Goal: Task Accomplishment & Management: Use online tool/utility

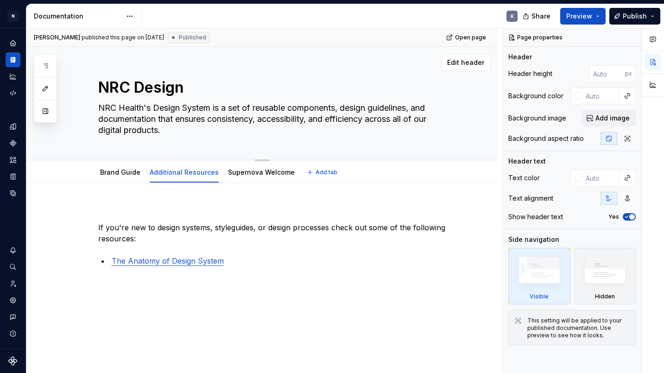
scroll to position [0, 0]
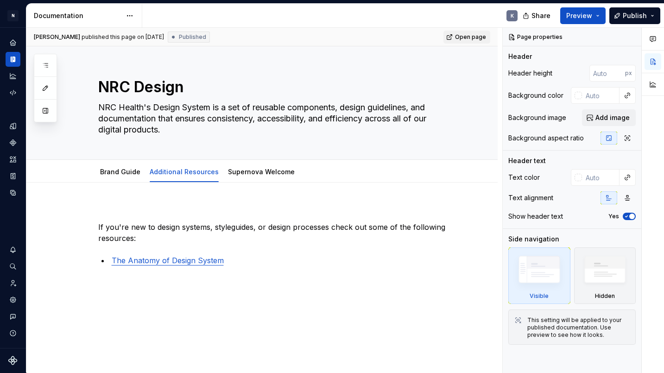
click at [474, 38] on span "Open page" at bounding box center [470, 36] width 31 height 7
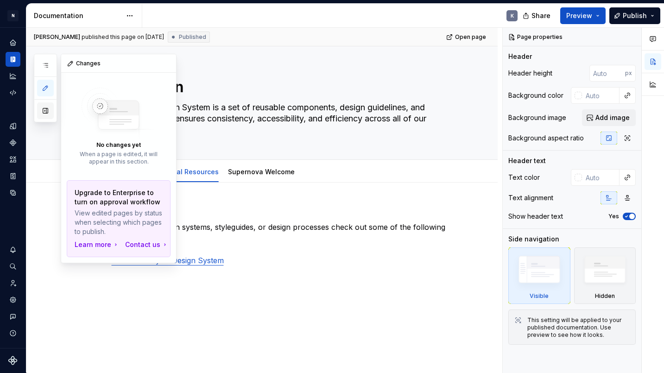
click at [47, 113] on button "button" at bounding box center [45, 110] width 17 height 17
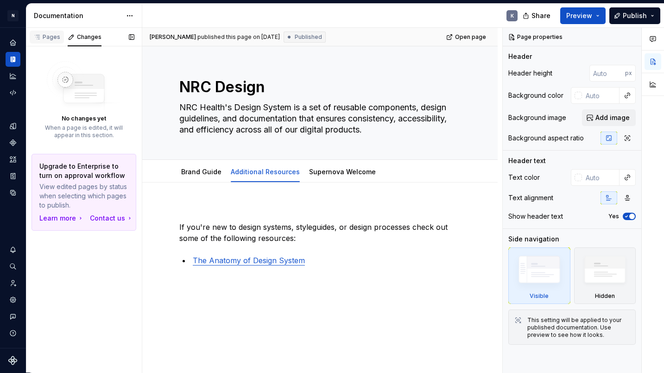
click at [56, 35] on div "Pages" at bounding box center [46, 36] width 27 height 7
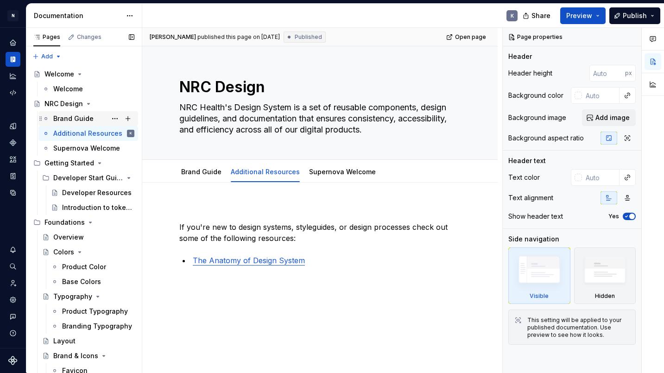
click at [93, 118] on div "Brand Guide" at bounding box center [93, 118] width 81 height 13
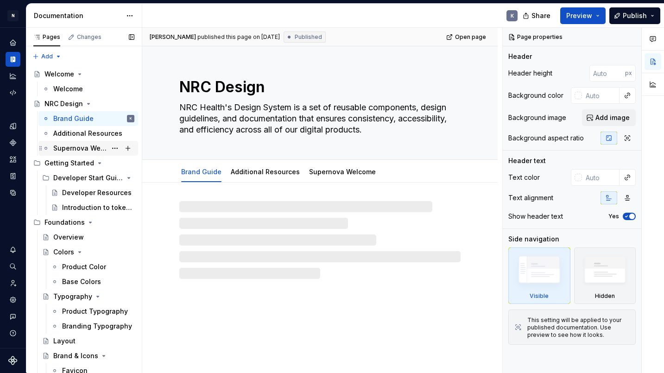
click at [93, 149] on div "Supernova Welcome" at bounding box center [79, 148] width 53 height 9
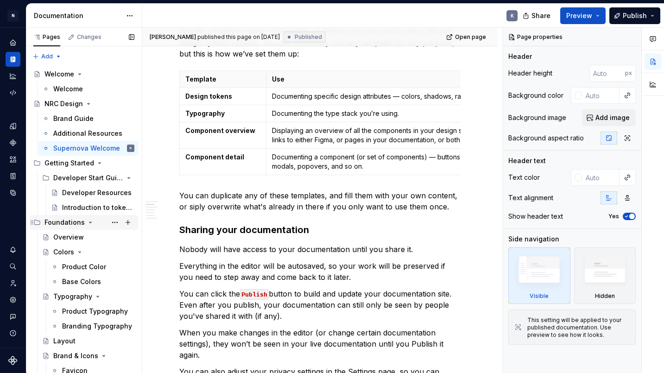
scroll to position [77, 0]
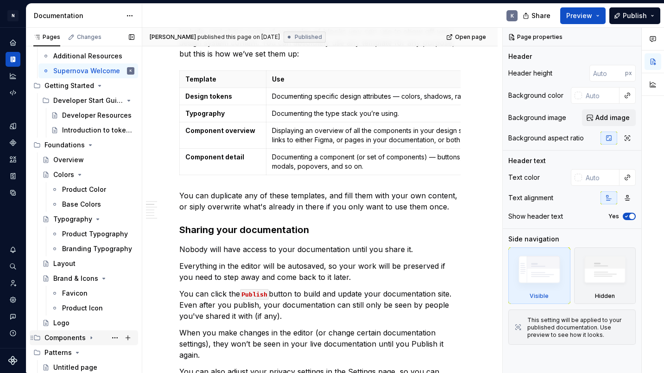
click at [92, 337] on icon "Page tree" at bounding box center [91, 337] width 7 height 7
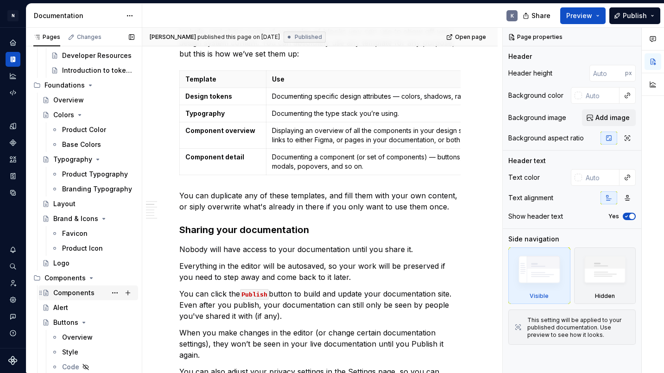
click at [92, 289] on div "Components" at bounding box center [73, 292] width 41 height 9
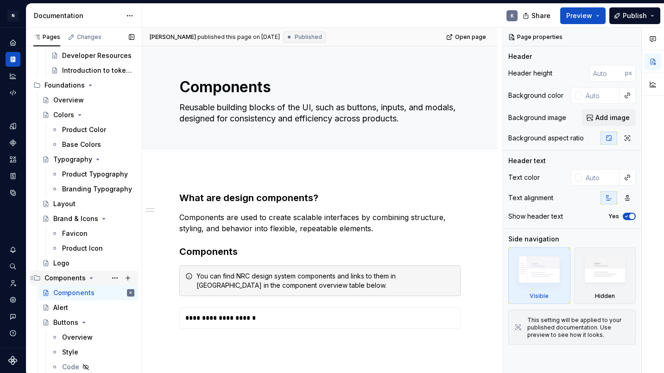
scroll to position [165, 0]
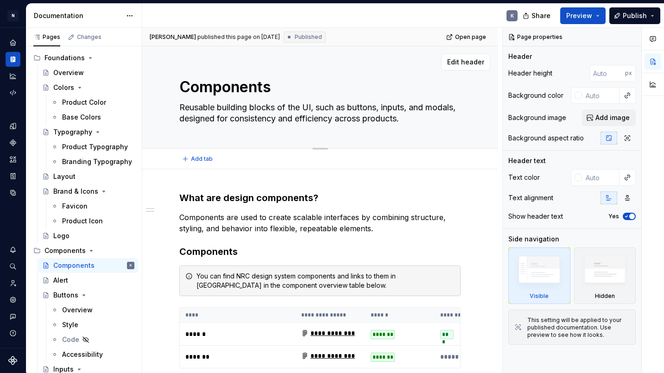
click at [253, 86] on textarea "Components" at bounding box center [317, 87] width 281 height 22
type textarea "*"
type textarea "H"
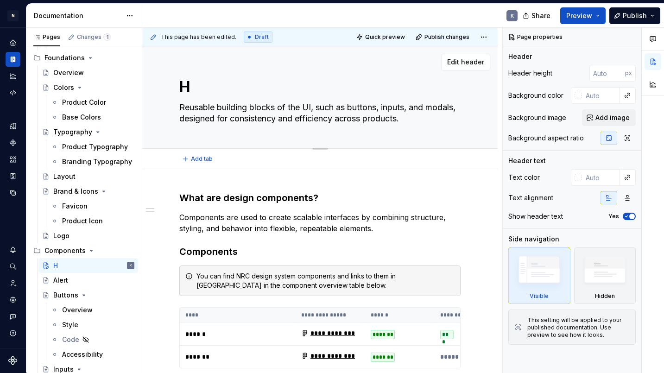
type textarea "*"
type textarea "Untitled page"
click at [266, 86] on textarea "Untitled page" at bounding box center [317, 87] width 281 height 22
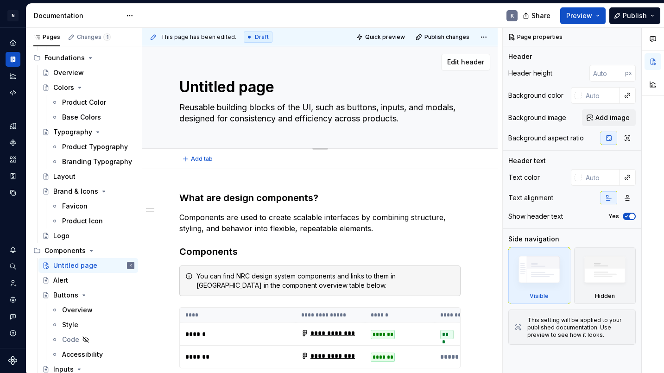
click at [266, 86] on textarea "Untitled page" at bounding box center [317, 87] width 281 height 22
type textarea "*"
type textarea "O"
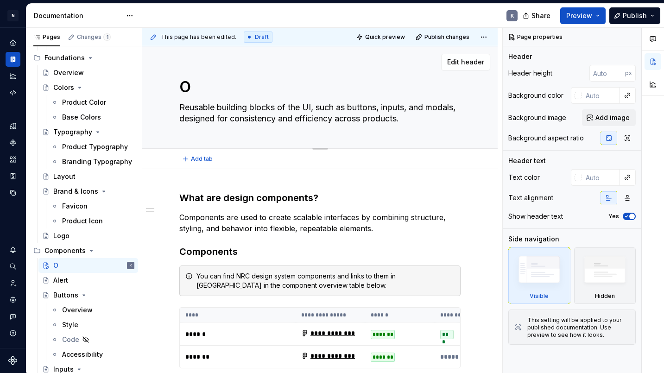
type textarea "*"
type textarea "Ov"
type textarea "*"
type textarea "Ove"
type textarea "*"
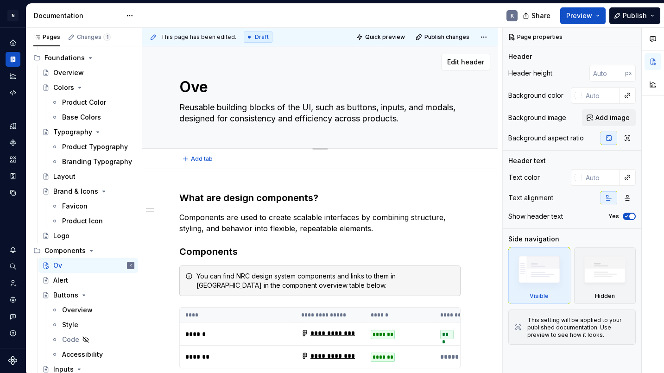
type textarea "Over"
type textarea "*"
type textarea "Overv"
type textarea "*"
type textarea "Overvi"
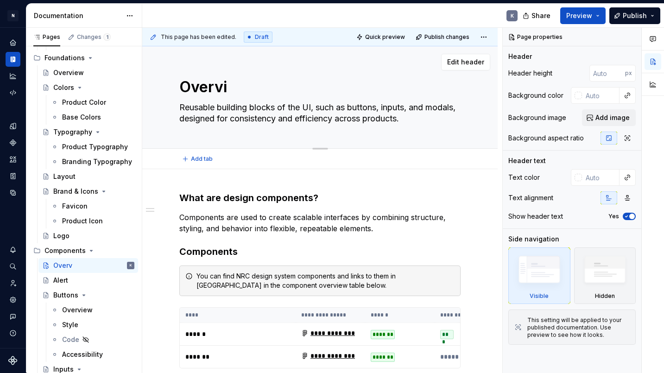
type textarea "*"
type textarea "Overvie"
type textarea "*"
type textarea "Overview"
type textarea "*"
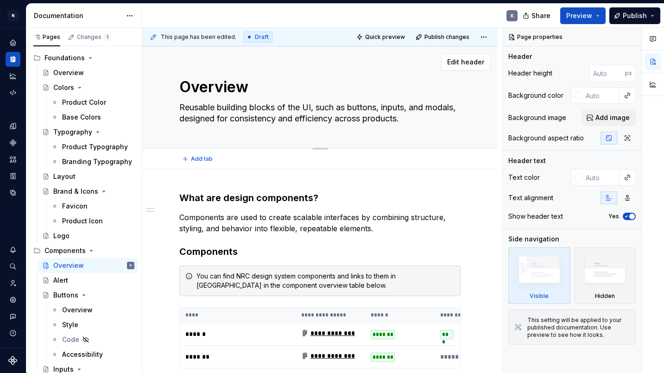
type textarea "Overview"
click at [393, 190] on div "**********" at bounding box center [319, 330] width 355 height 323
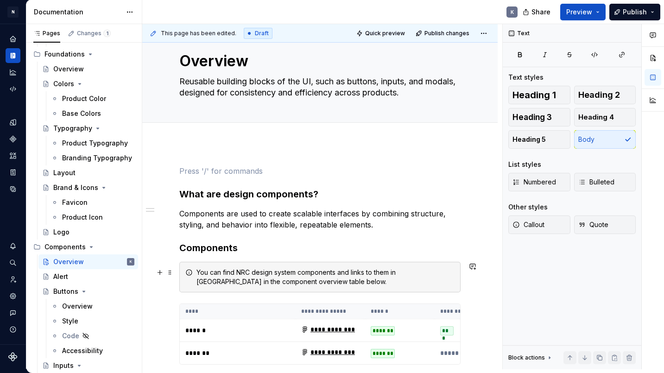
scroll to position [140, 0]
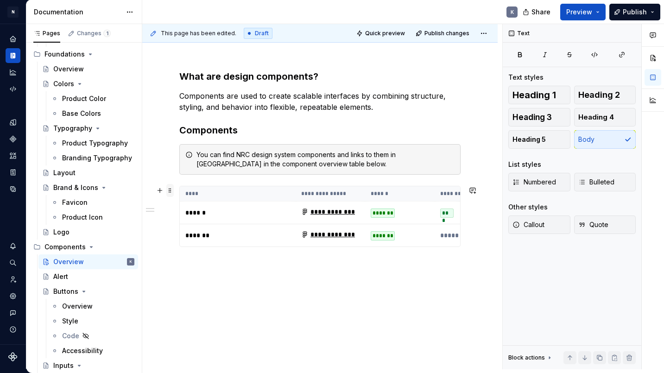
click at [169, 189] on span at bounding box center [169, 190] width 7 height 13
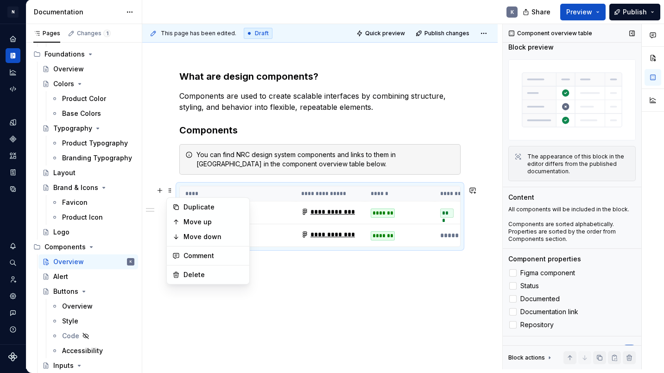
scroll to position [21, 0]
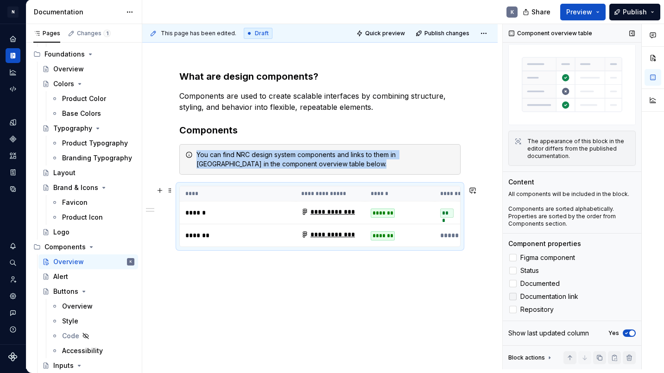
click at [513, 298] on div at bounding box center [512, 296] width 7 height 7
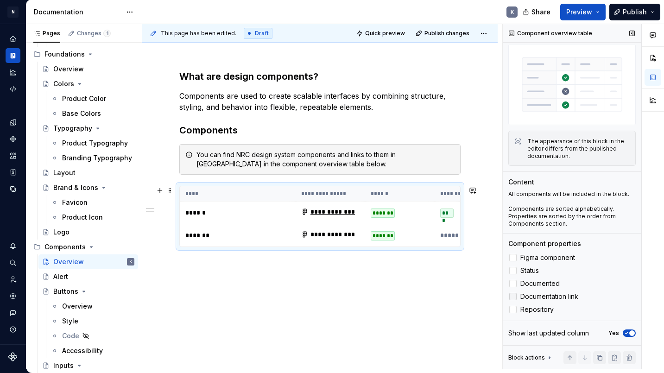
click at [513, 297] on polyline at bounding box center [513, 297] width 0 height 0
click at [335, 286] on div "**********" at bounding box center [319, 197] width 355 height 345
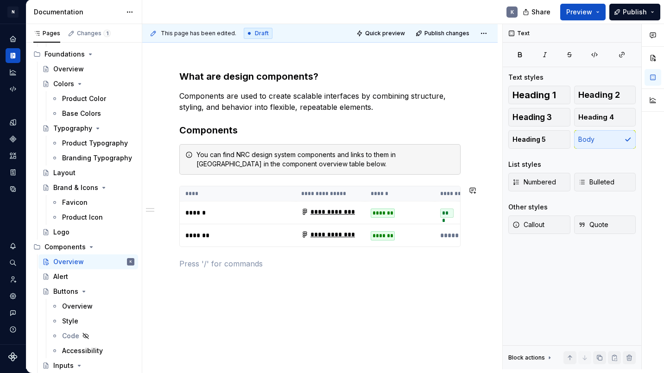
scroll to position [0, 0]
click at [80, 277] on div "Alert" at bounding box center [93, 276] width 81 height 13
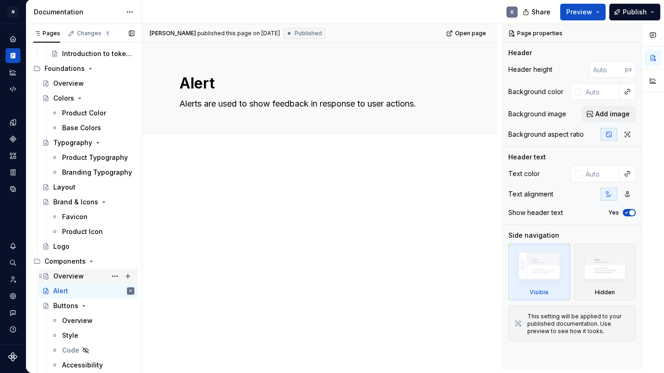
scroll to position [248, 0]
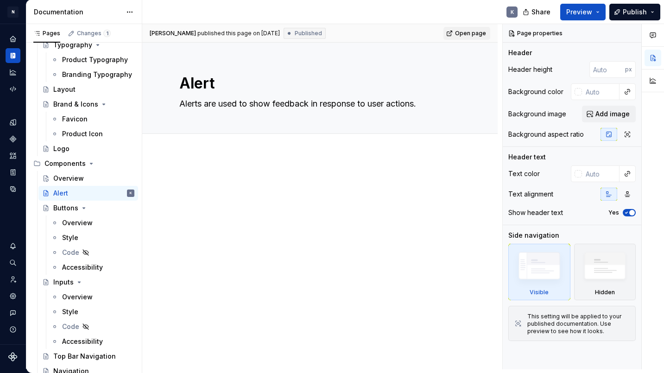
click at [478, 33] on span "Open page" at bounding box center [470, 33] width 31 height 7
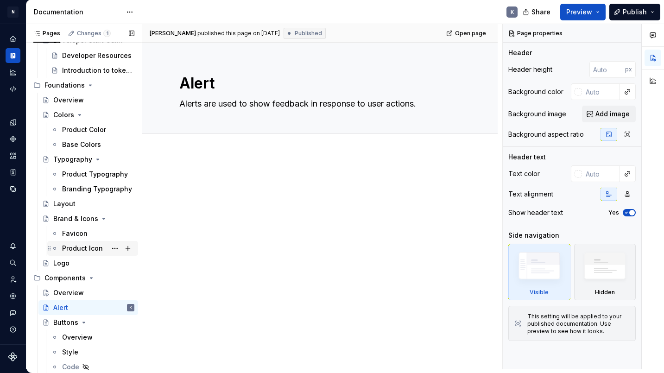
scroll to position [145, 0]
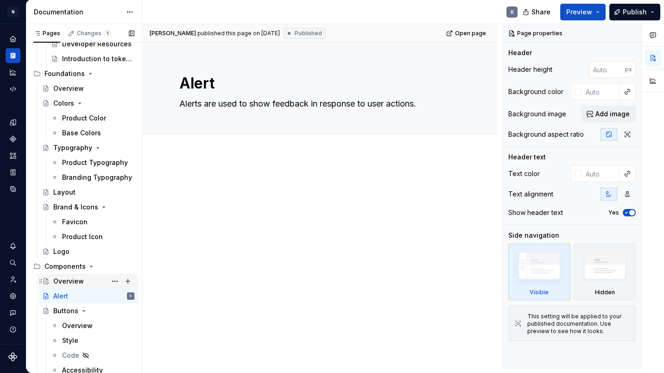
click at [86, 285] on div "Overview" at bounding box center [93, 281] width 81 height 13
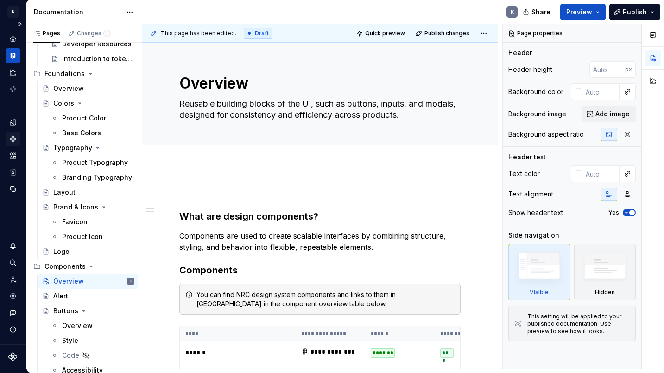
click at [14, 141] on icon "Components" at bounding box center [13, 139] width 6 height 6
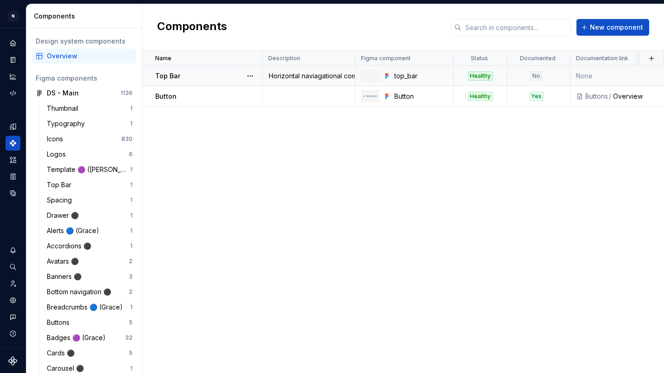
click at [600, 72] on td "None" at bounding box center [619, 76] width 98 height 20
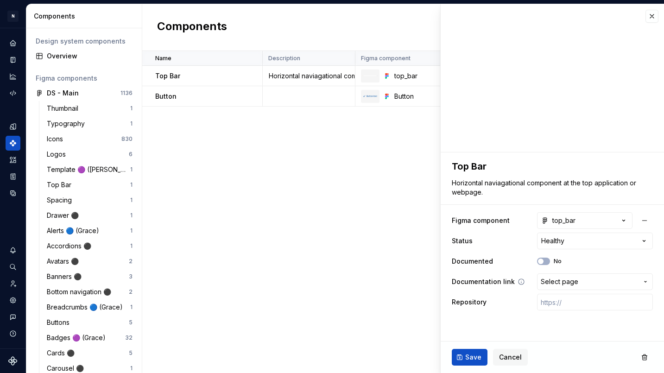
click at [586, 277] on span "Select page" at bounding box center [589, 281] width 97 height 9
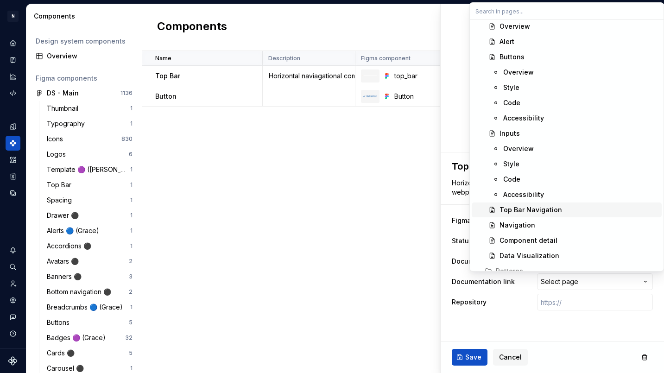
scroll to position [395, 0]
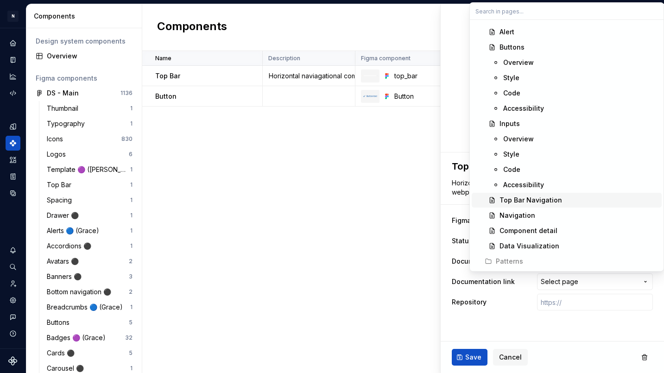
click at [552, 199] on div "Top Bar Navigation" at bounding box center [531, 200] width 63 height 9
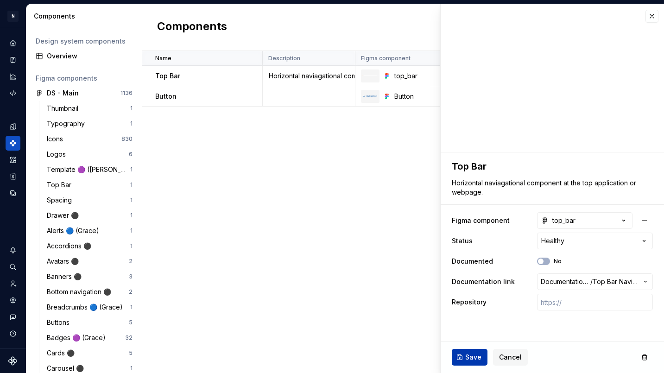
click at [477, 356] on span "Save" at bounding box center [473, 357] width 16 height 9
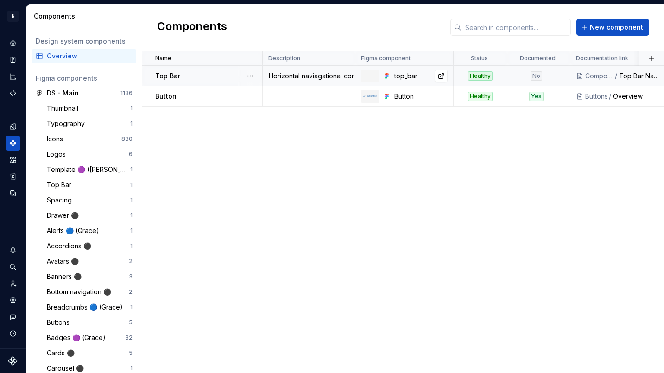
click at [413, 78] on div "top_bar" at bounding box center [420, 75] width 53 height 9
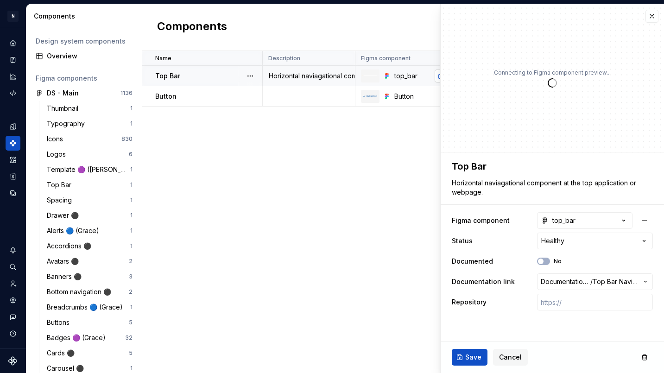
click at [440, 77] on link at bounding box center [441, 76] width 13 height 13
type textarea "*"
